Goal: Find contact information: Find contact information

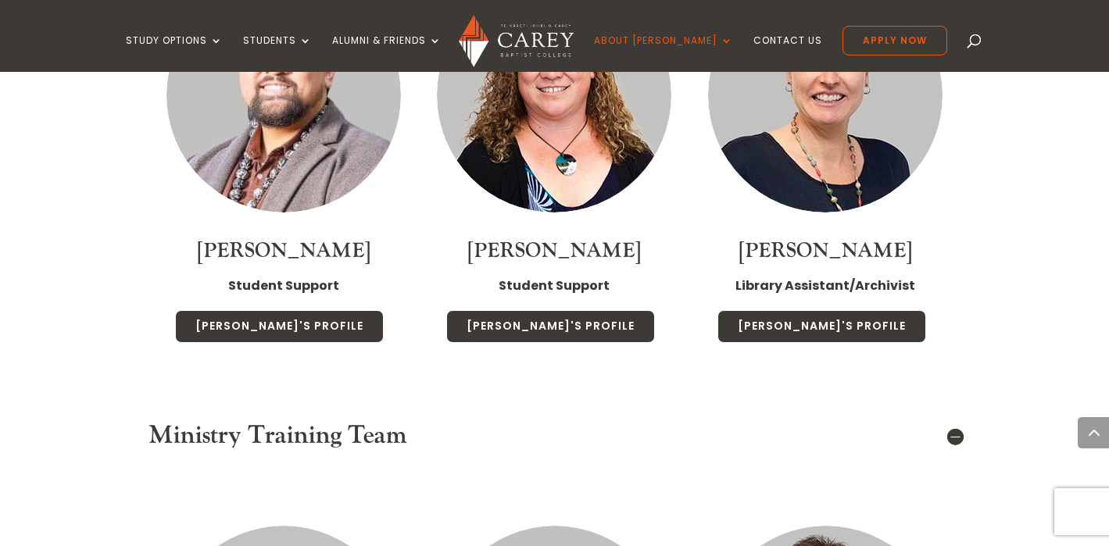
scroll to position [7993, 0]
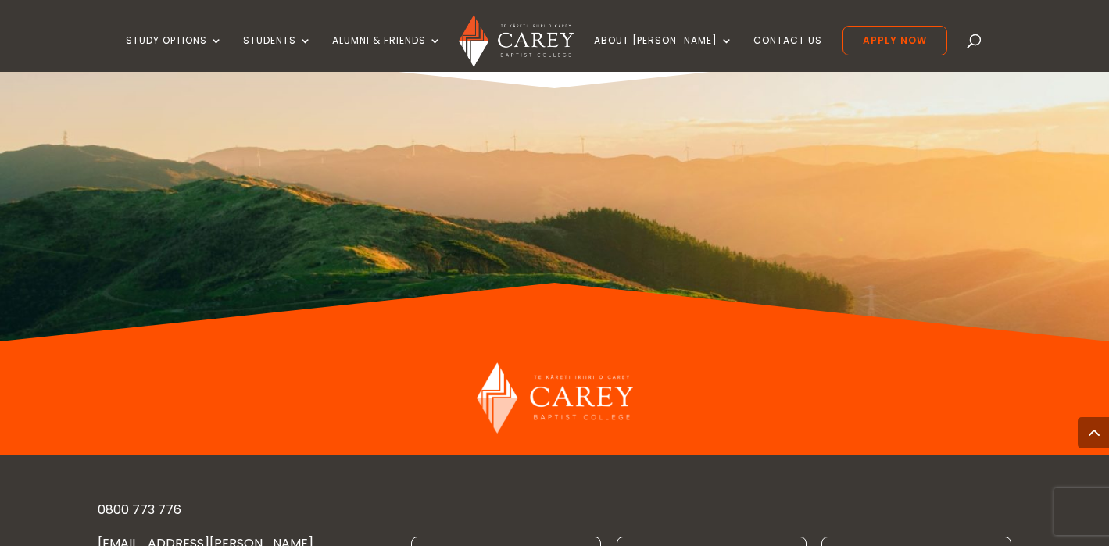
scroll to position [2606, 0]
